Goal: Task Accomplishment & Management: Complete application form

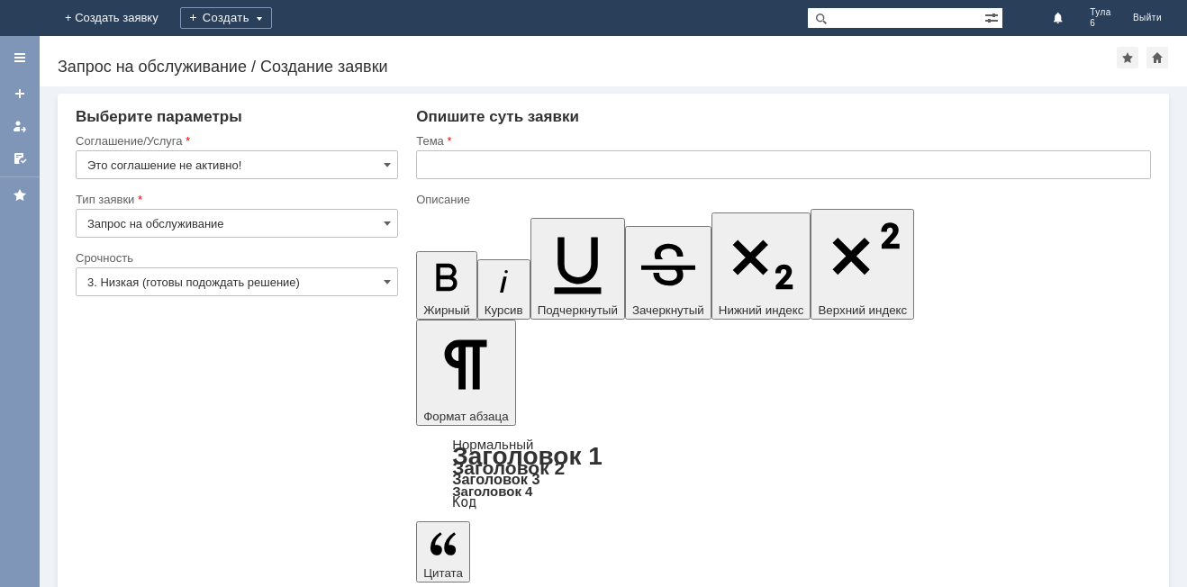
click at [22, 18] on img at bounding box center [22, 18] width 0 height 0
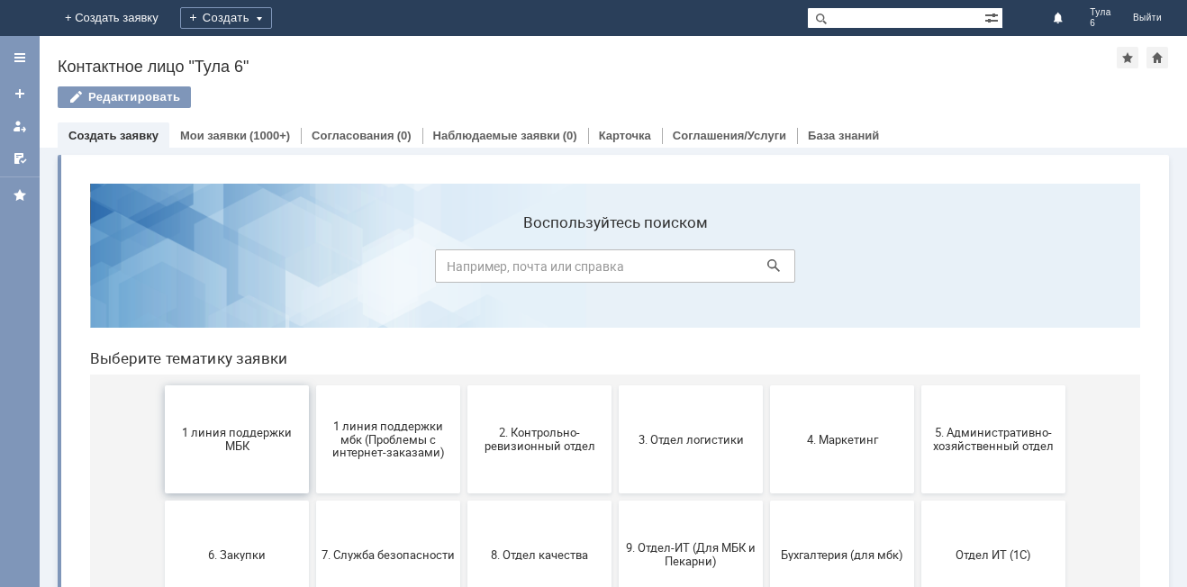
click at [211, 439] on span "1 линия поддержки МБК" at bounding box center [236, 439] width 133 height 27
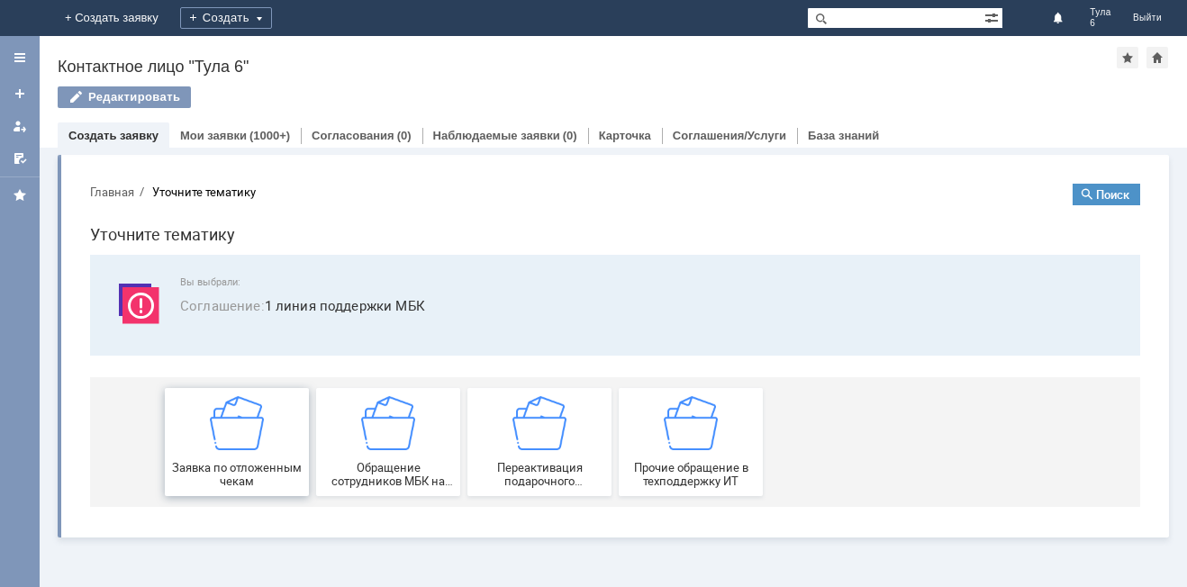
click at [241, 460] on div "Заявка по отложенным чекам" at bounding box center [236, 442] width 133 height 92
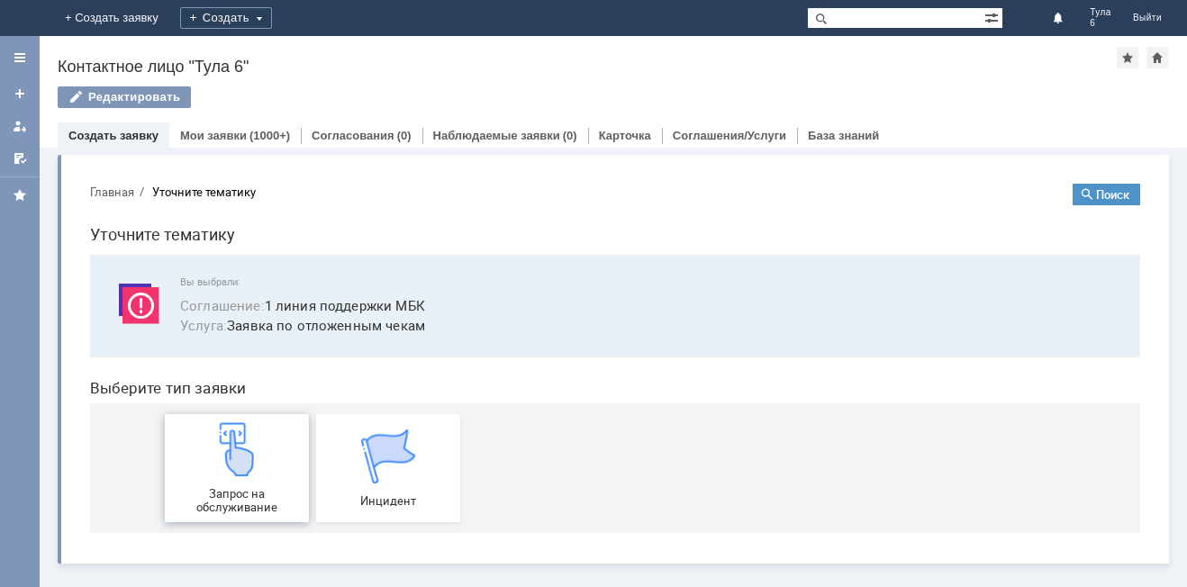
click at [240, 478] on div "Запрос на обслуживание" at bounding box center [236, 468] width 133 height 92
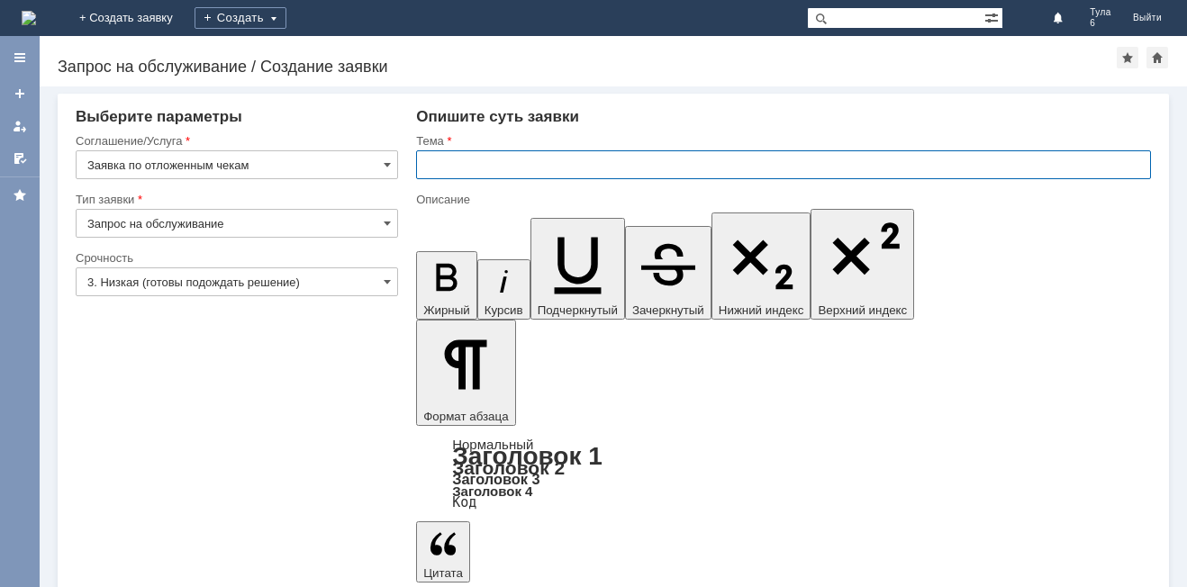
click at [535, 163] on input "text" at bounding box center [783, 164] width 735 height 29
type input "отл чек [DATE]"
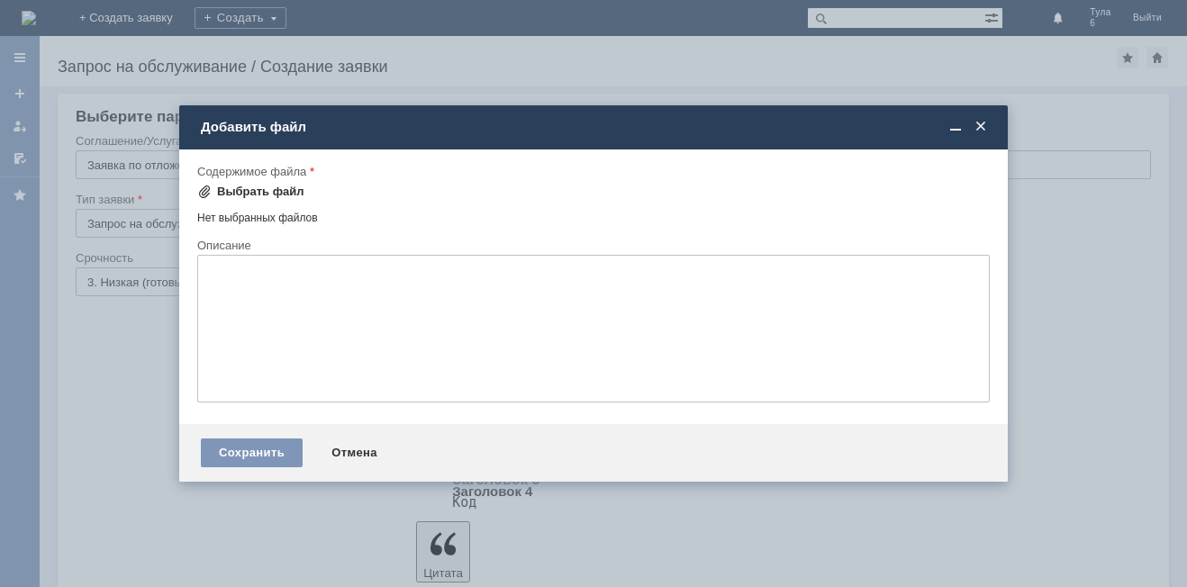
click at [241, 190] on div "Выбрать файл" at bounding box center [260, 192] width 87 height 14
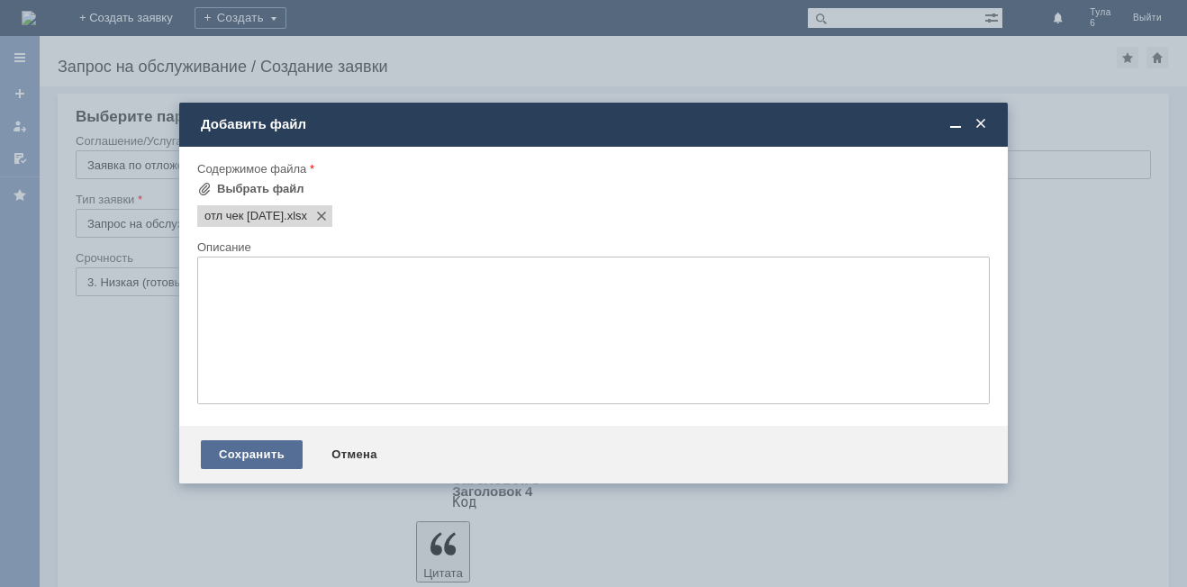
click at [276, 452] on div "Сохранить" at bounding box center [252, 454] width 102 height 29
